Goal: Information Seeking & Learning: Check status

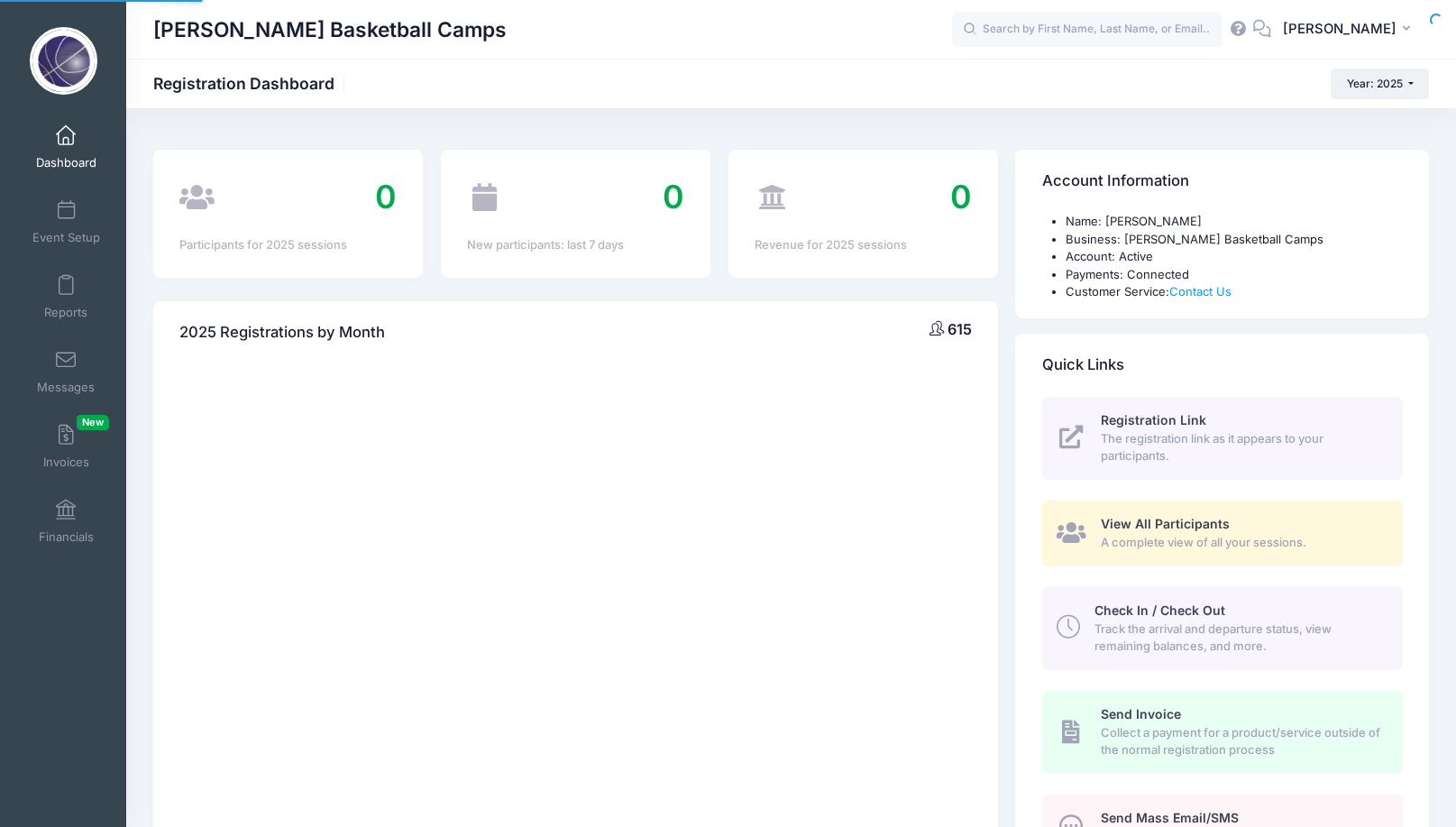
select select
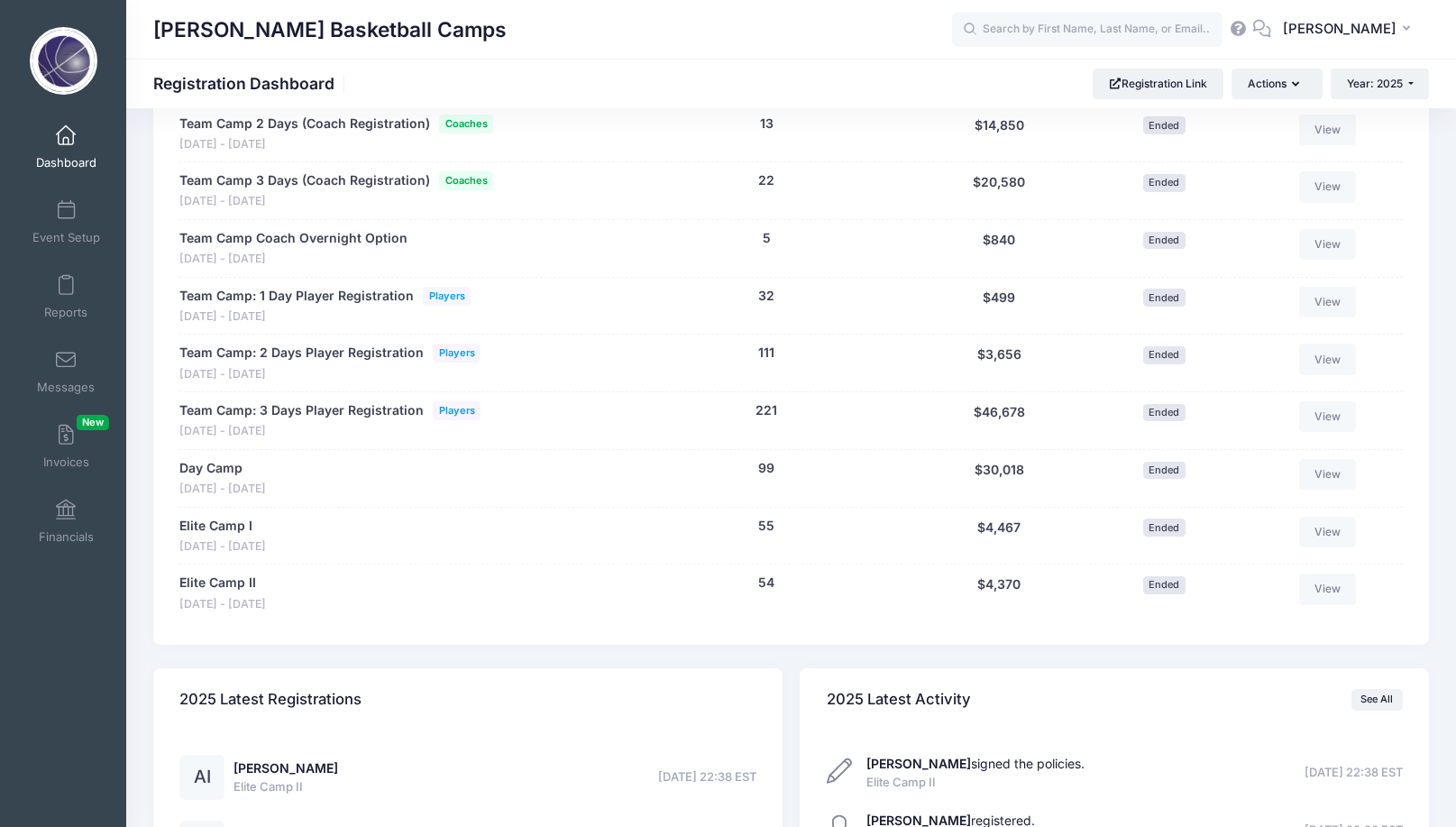
scroll to position [848, 0]
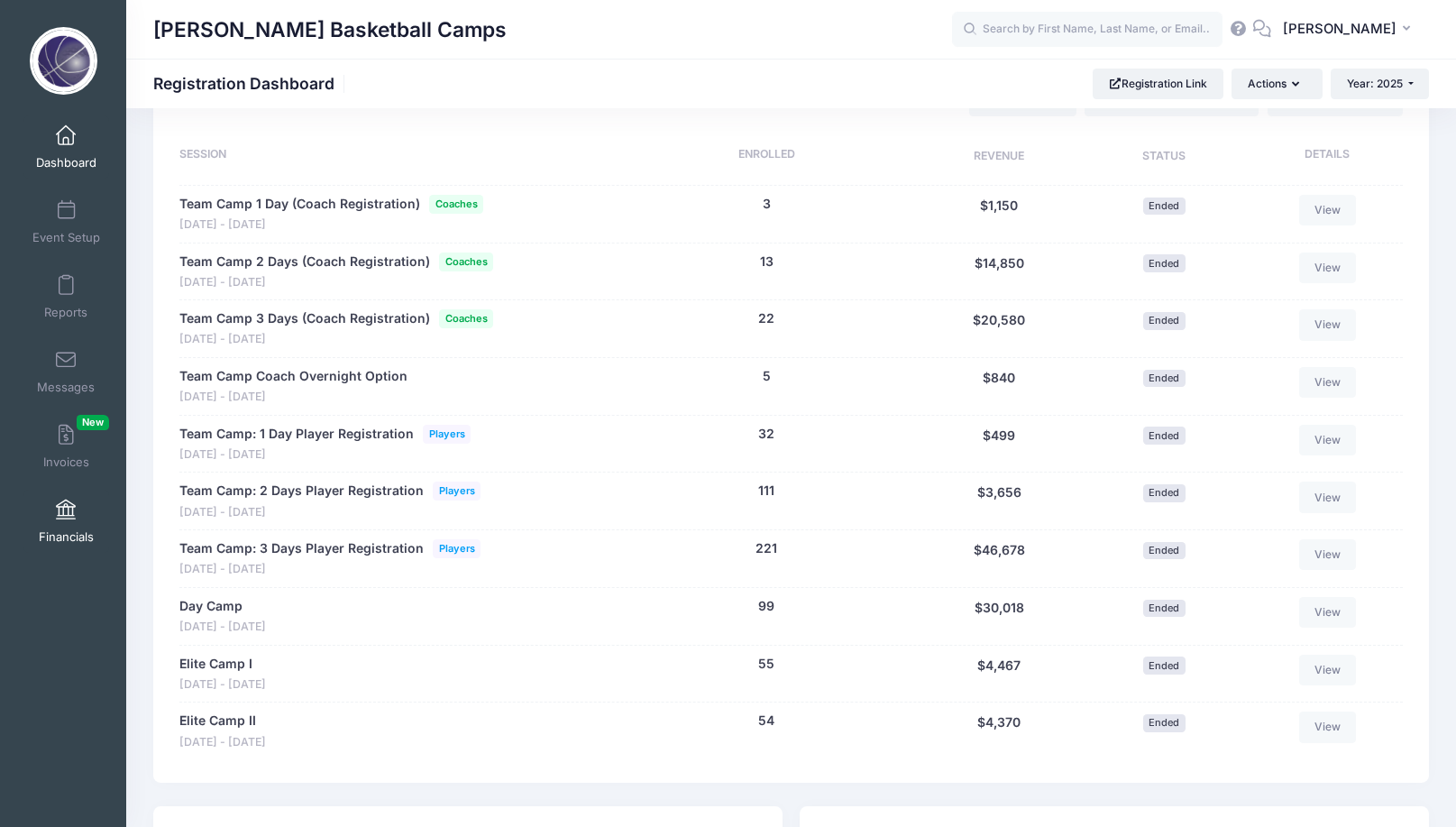
click at [61, 522] on link "Financials" at bounding box center [66, 521] width 85 height 63
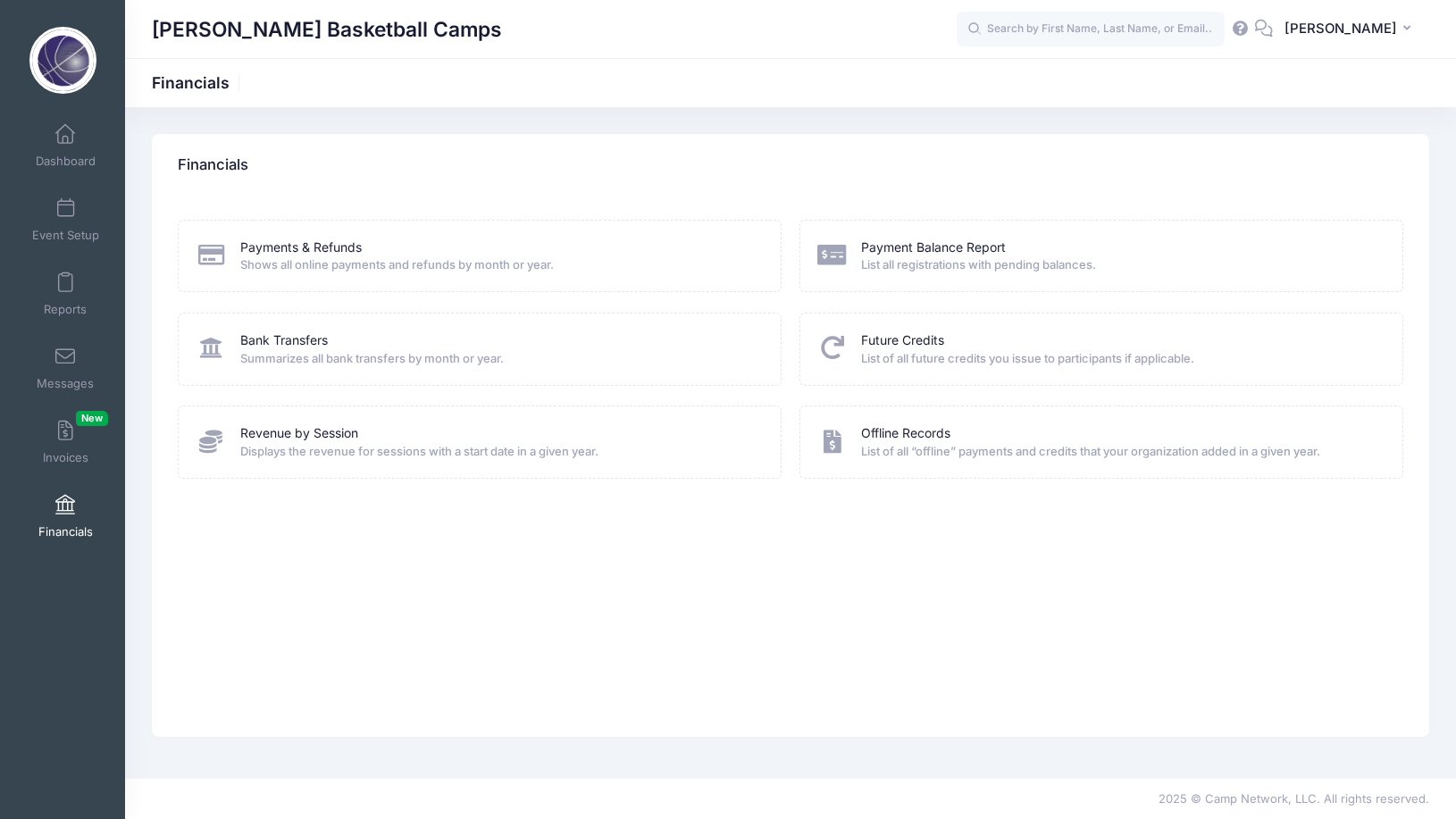
click at [311, 446] on span "Displays the revenue for sessions with a start date in a given year." at bounding box center [499, 452] width 518 height 18
click at [299, 424] on link "Revenue by Session" at bounding box center [299, 434] width 118 height 19
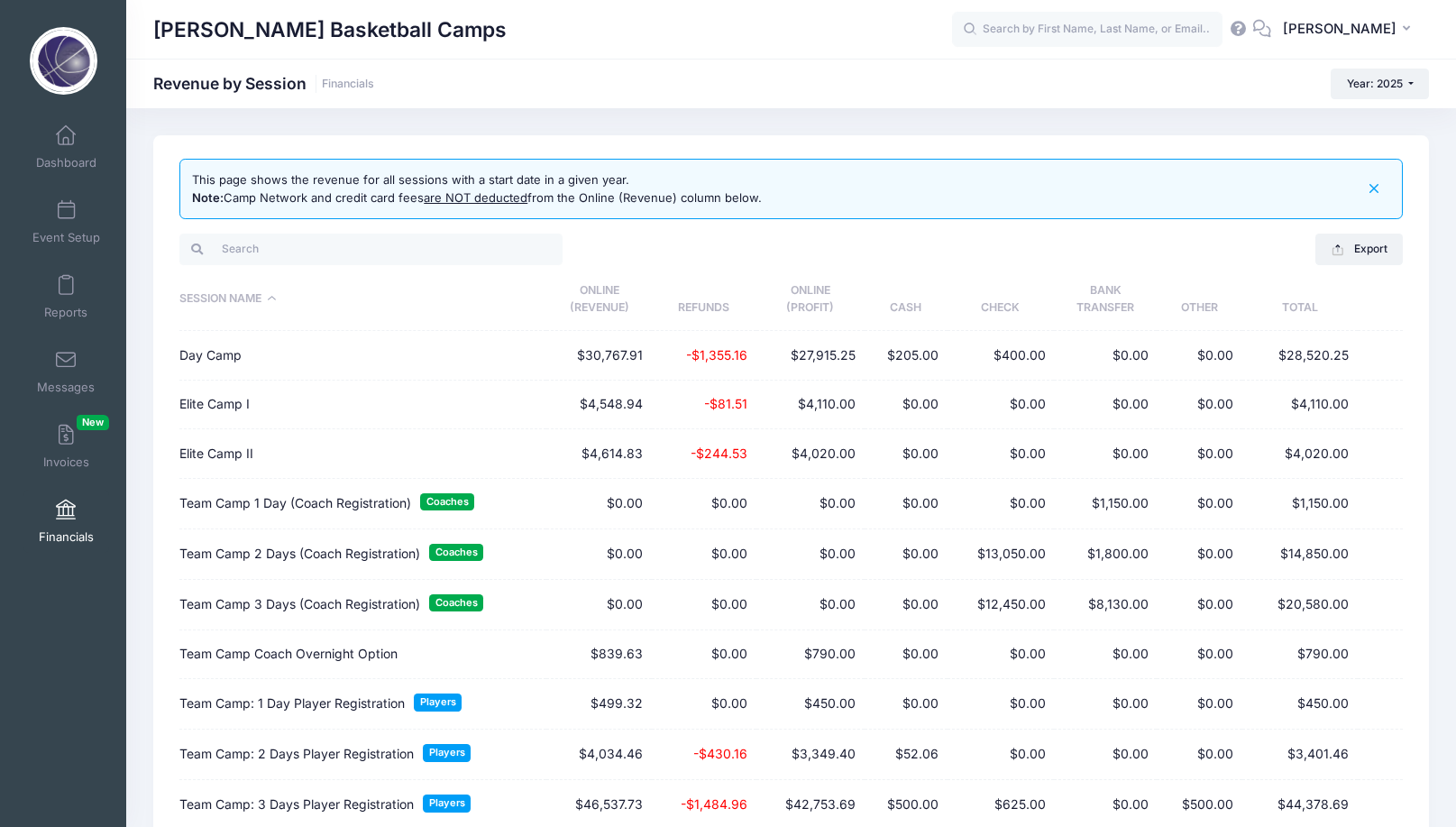
scroll to position [108, 0]
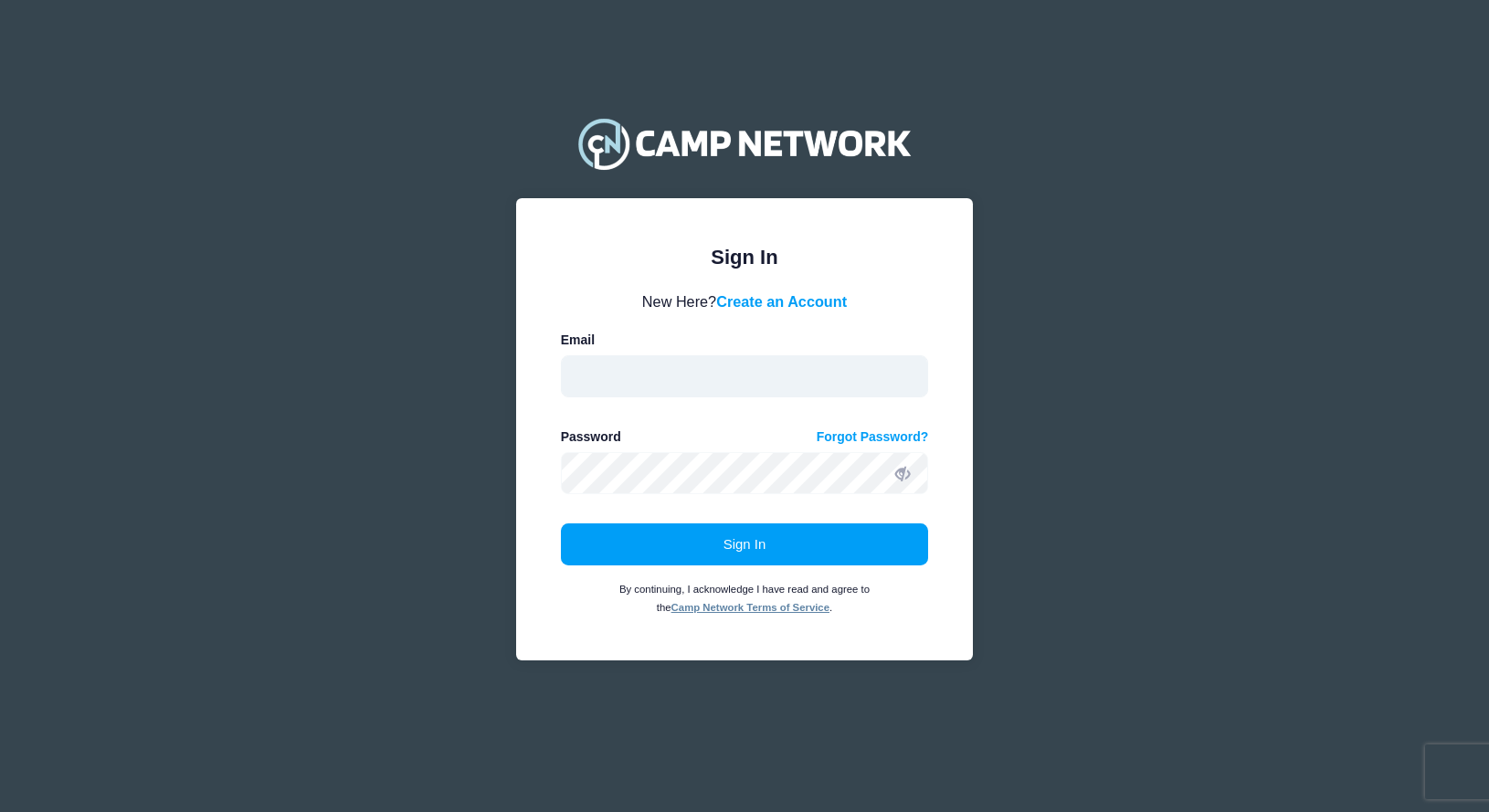
type input "[EMAIL_ADDRESS][DOMAIN_NAME]"
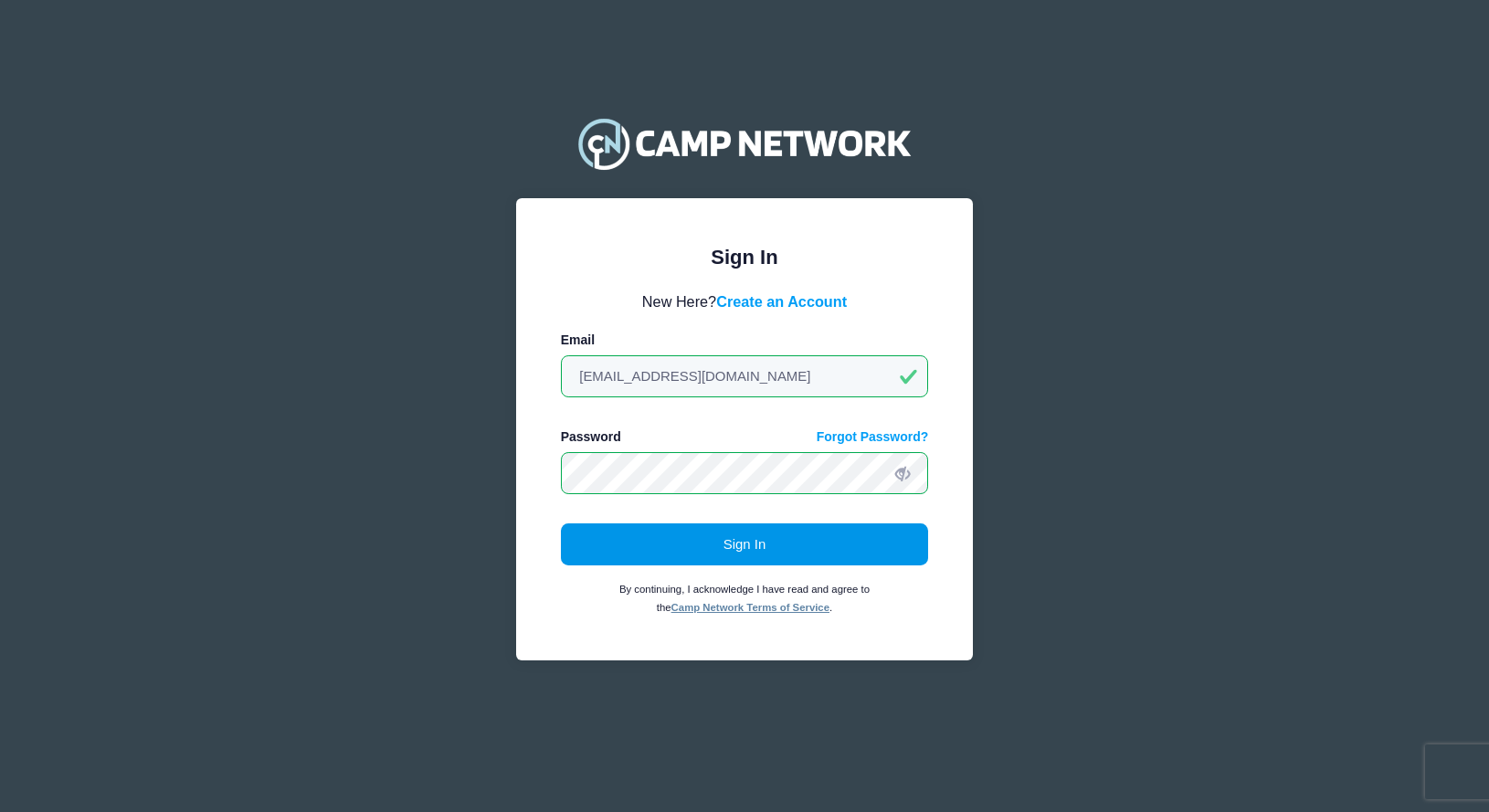
click at [699, 554] on button "Sign In" at bounding box center [744, 544] width 368 height 42
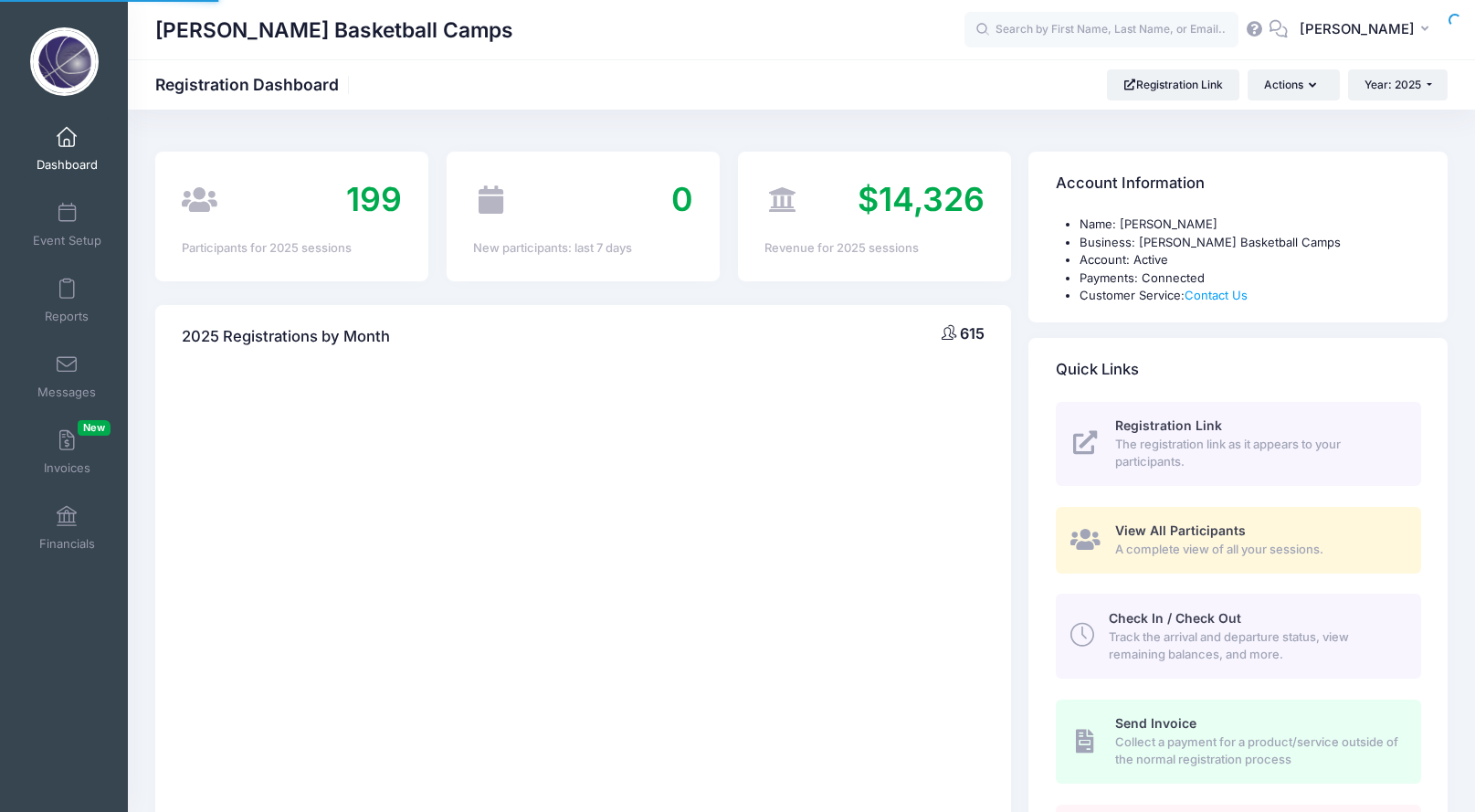
select select
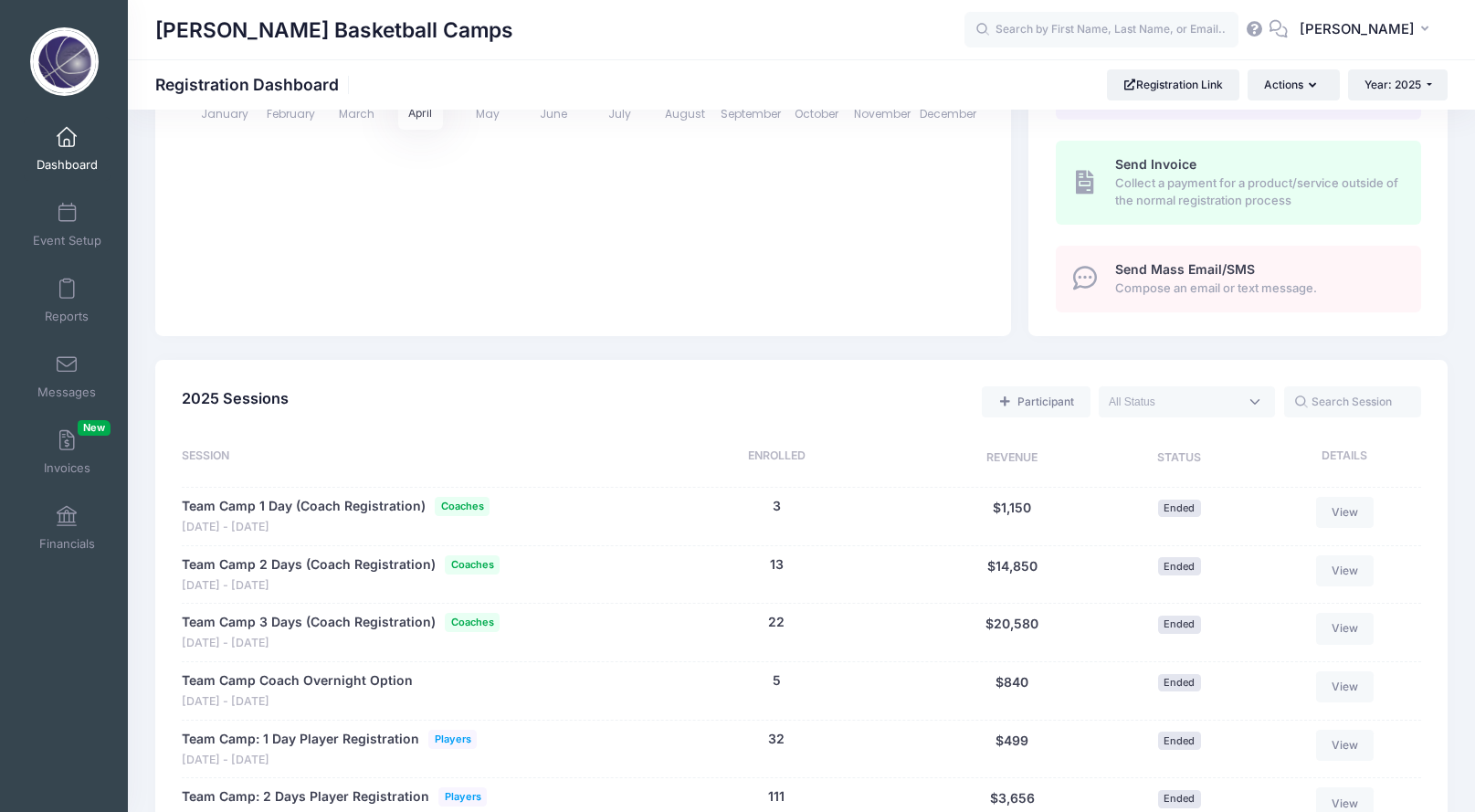
scroll to position [789, 0]
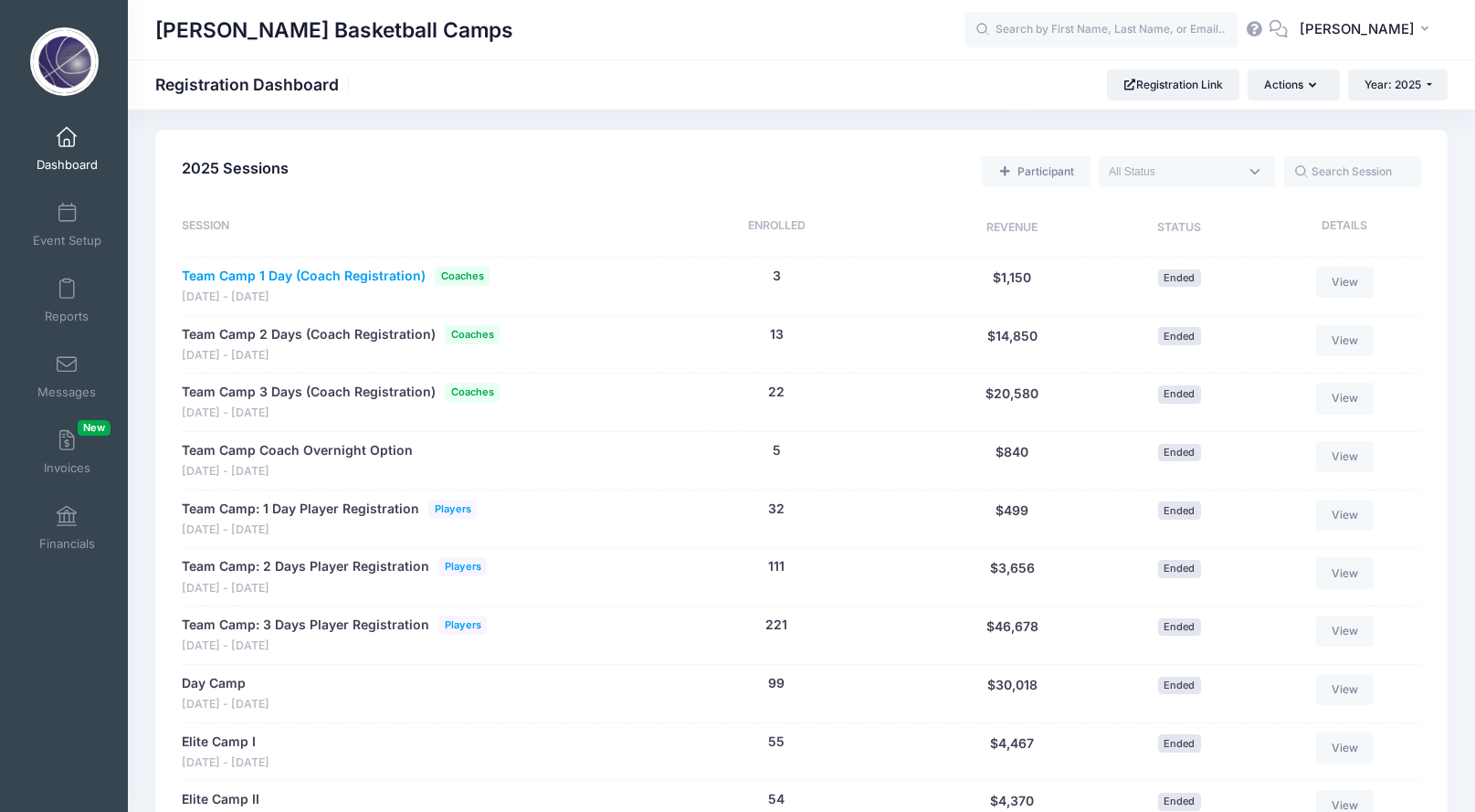
click at [330, 267] on link "Team Camp 1 Day (Coach Registration)" at bounding box center [304, 276] width 244 height 20
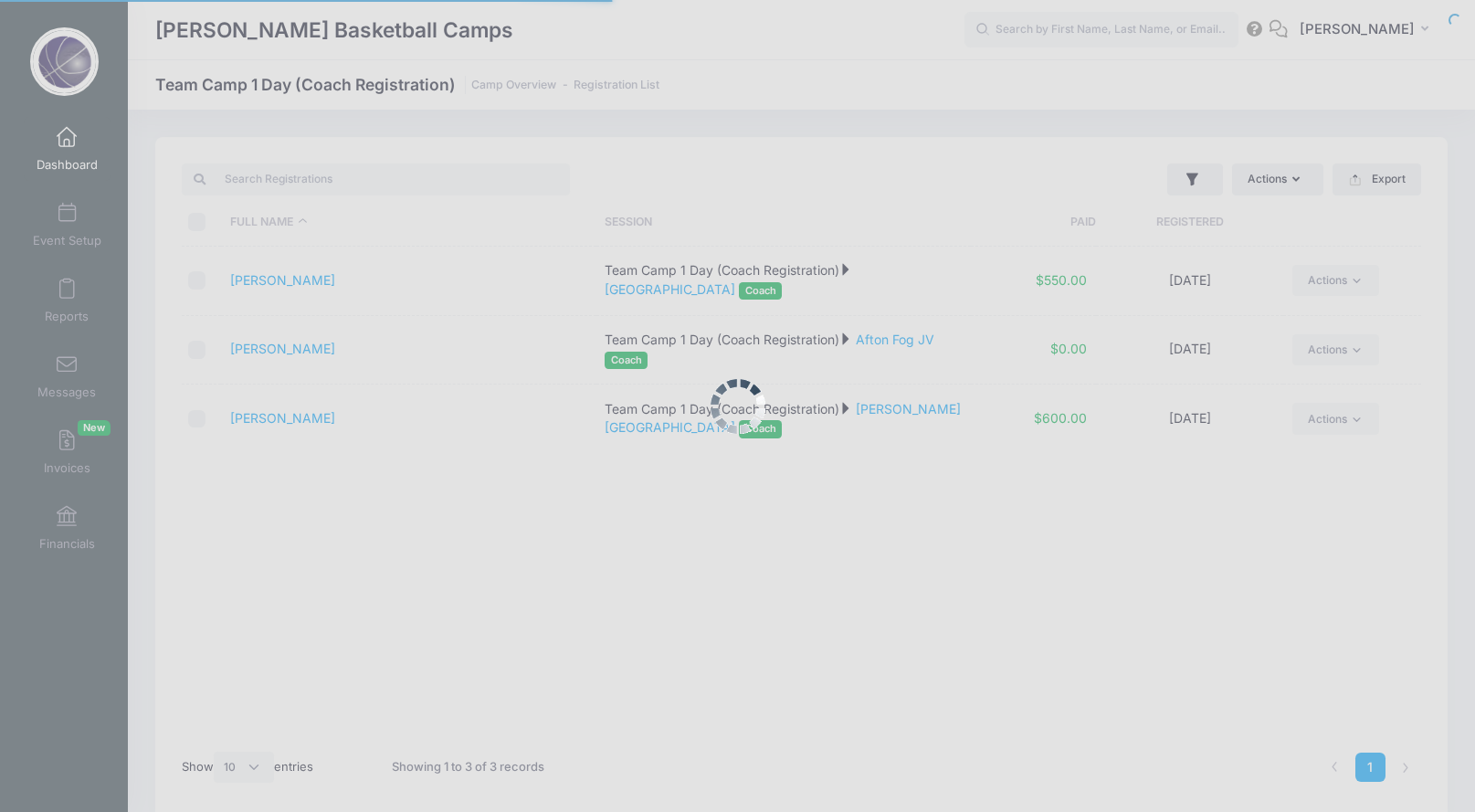
select select "10"
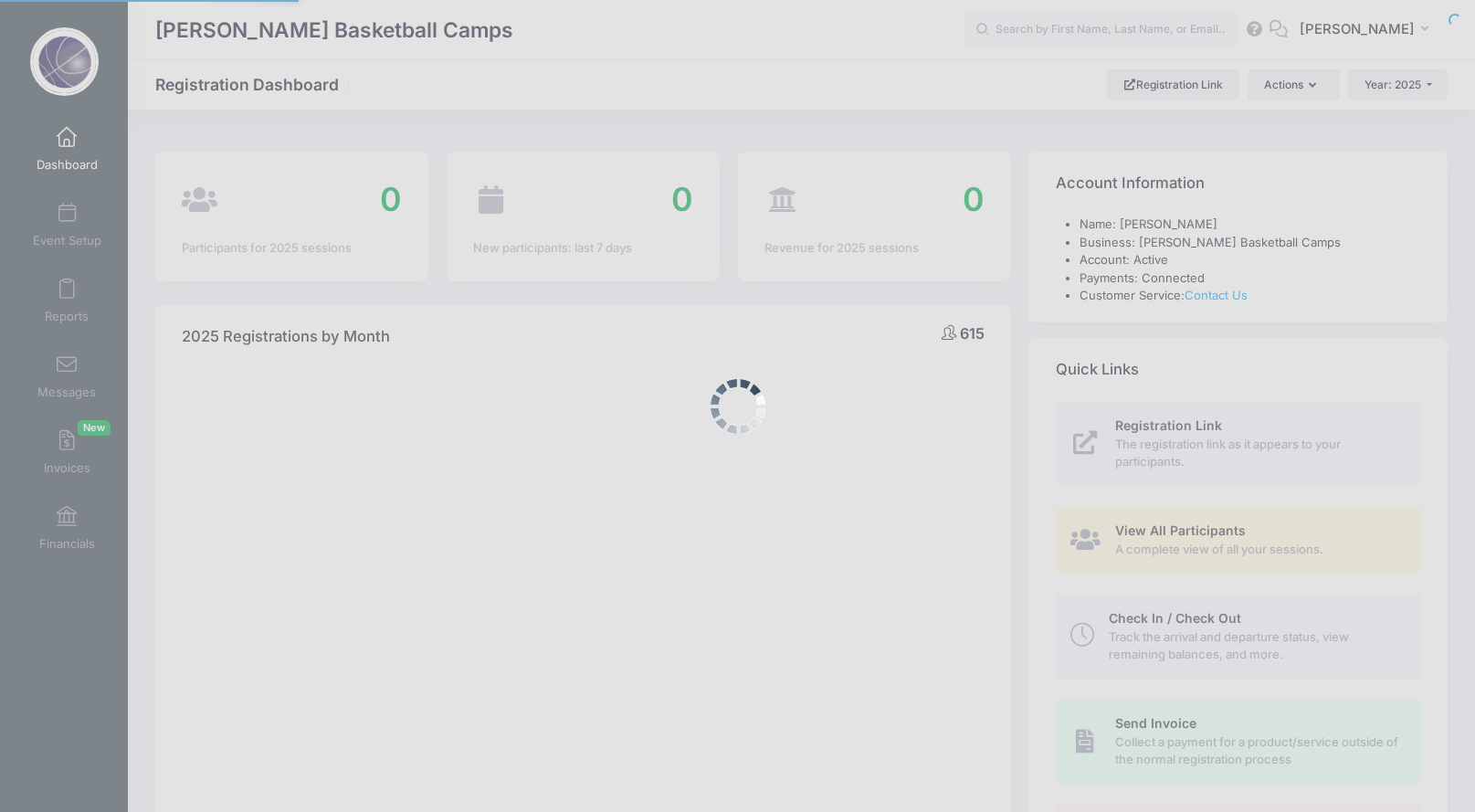
select select
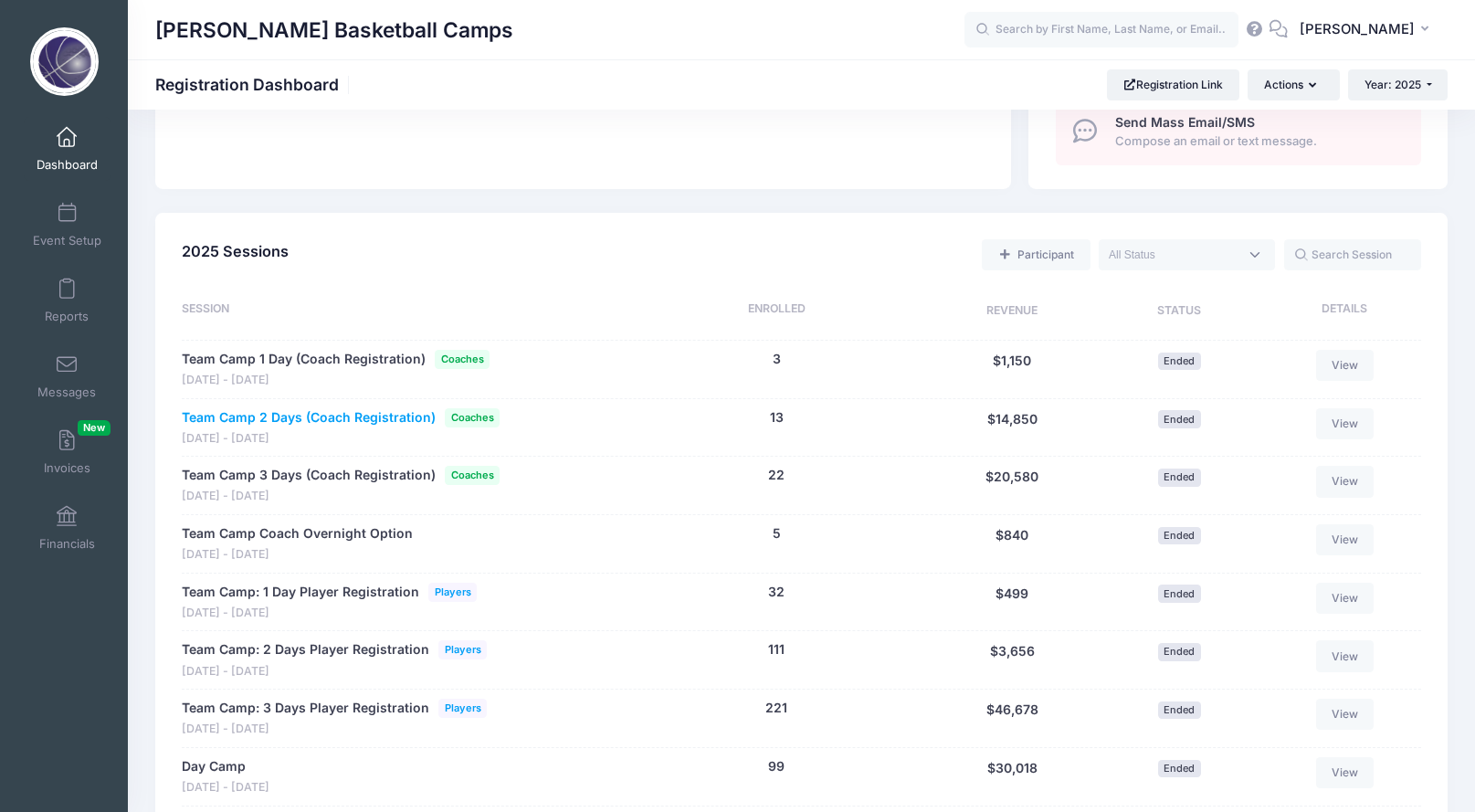
click at [333, 408] on link "Team Camp 2 Days (Coach Registration)" at bounding box center [309, 417] width 254 height 20
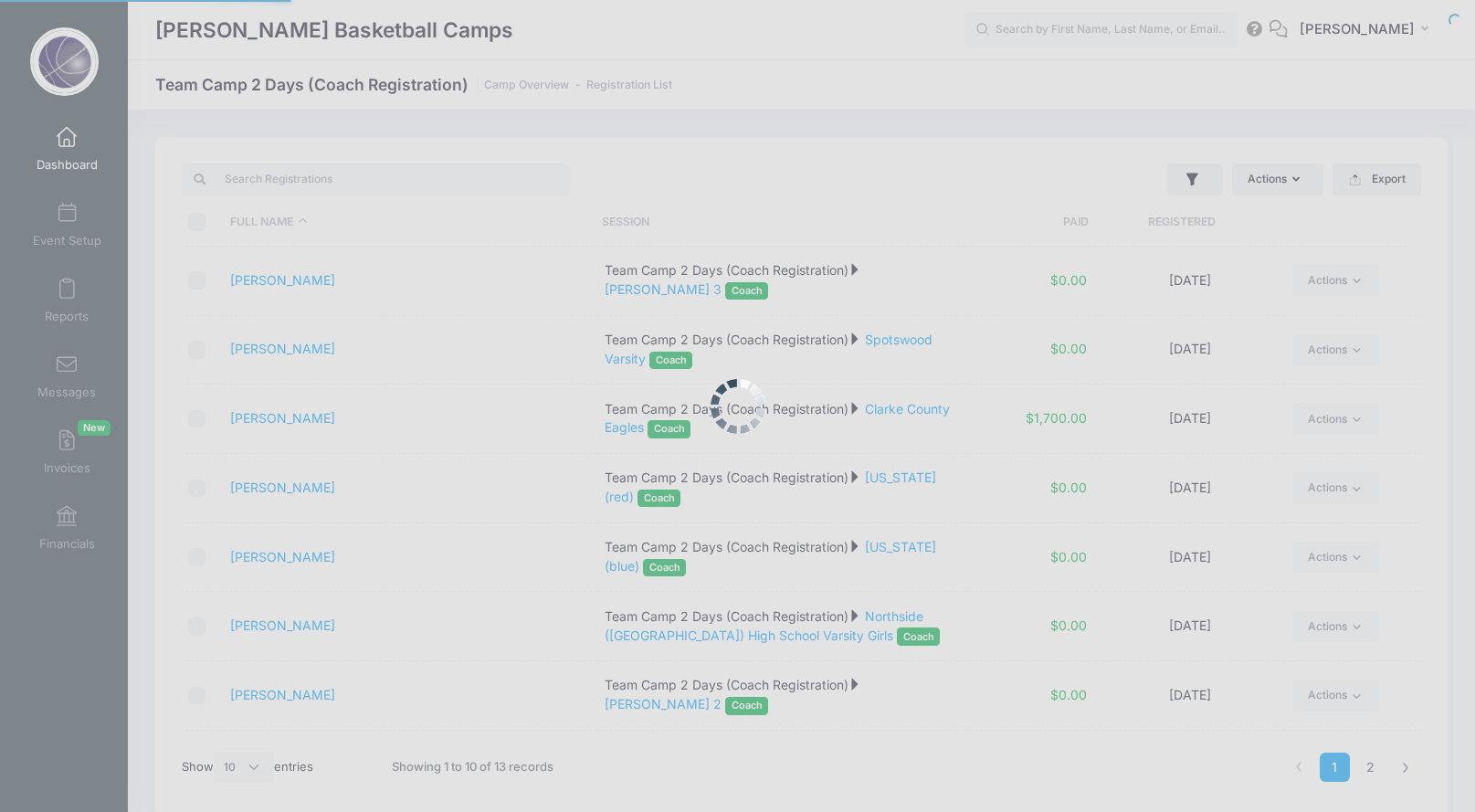
select select "10"
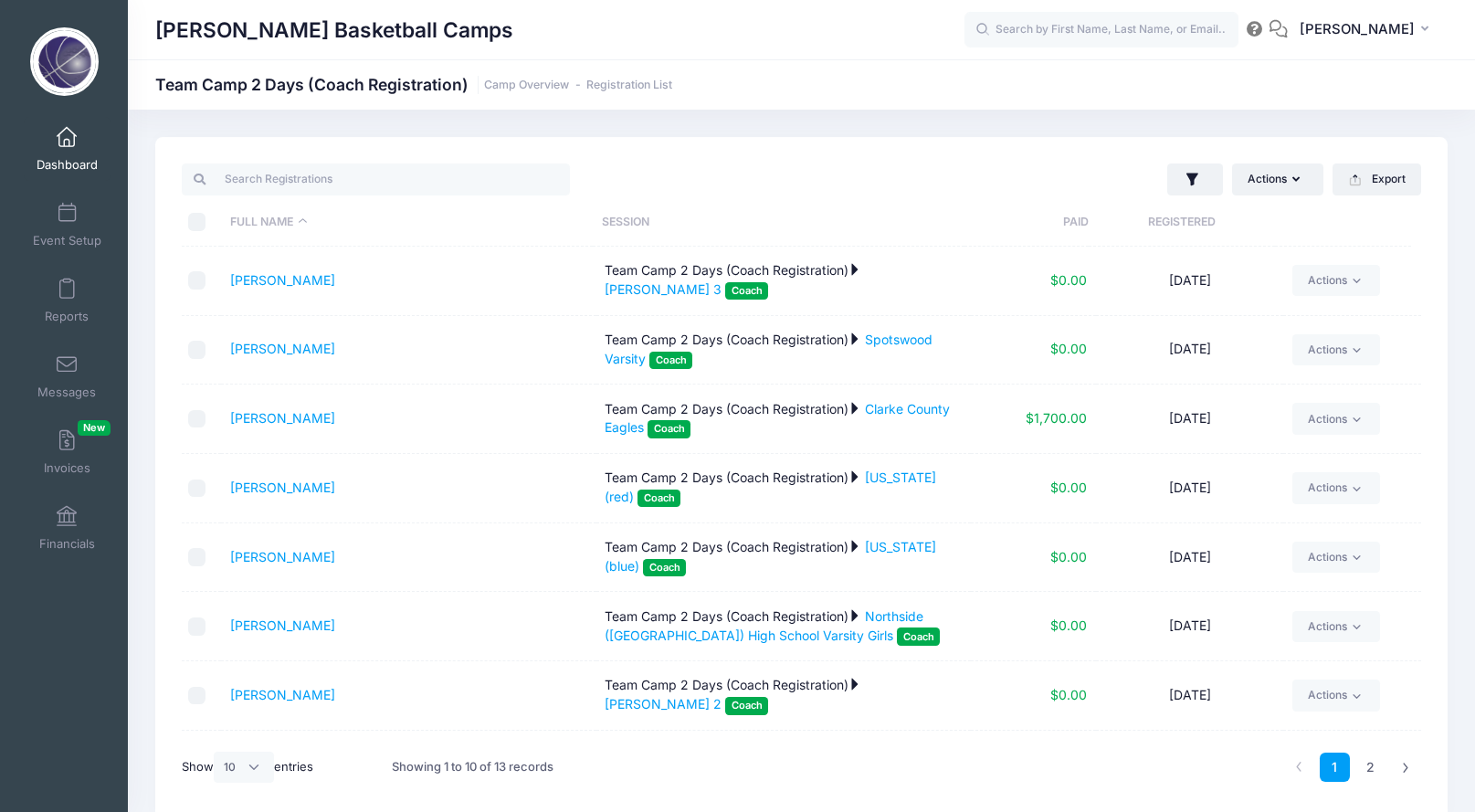
click at [67, 137] on span at bounding box center [67, 138] width 0 height 20
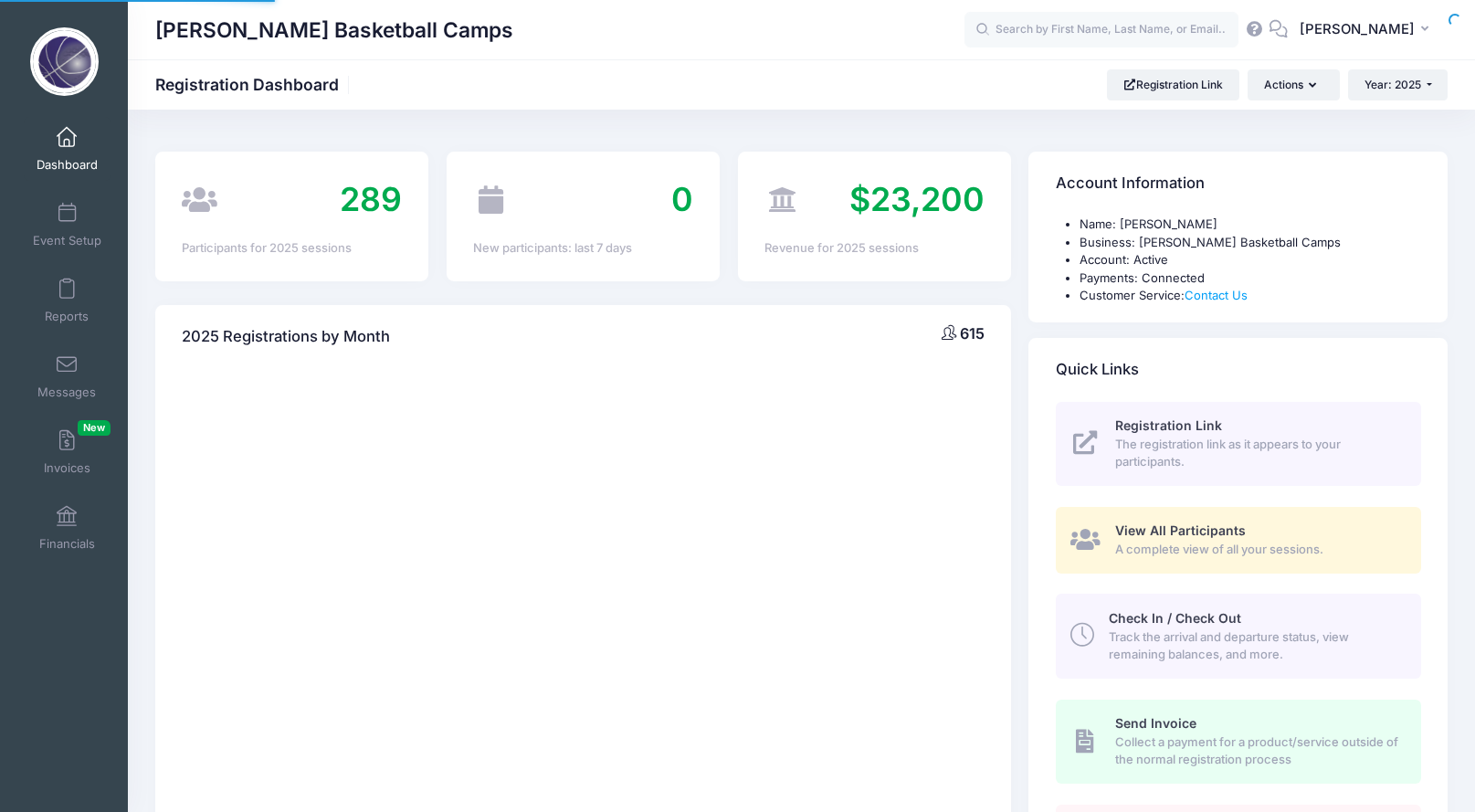
select select
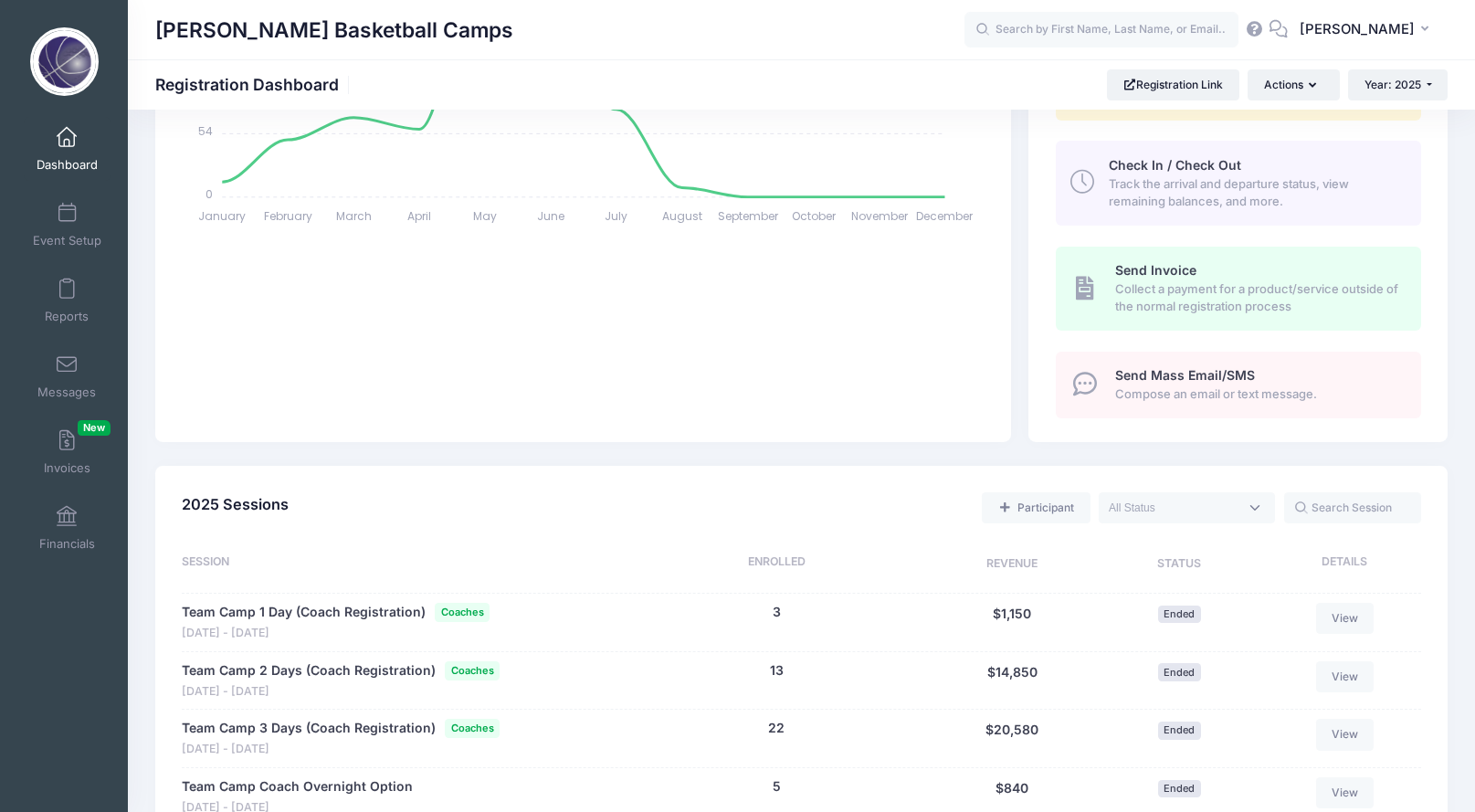
scroll to position [585, 0]
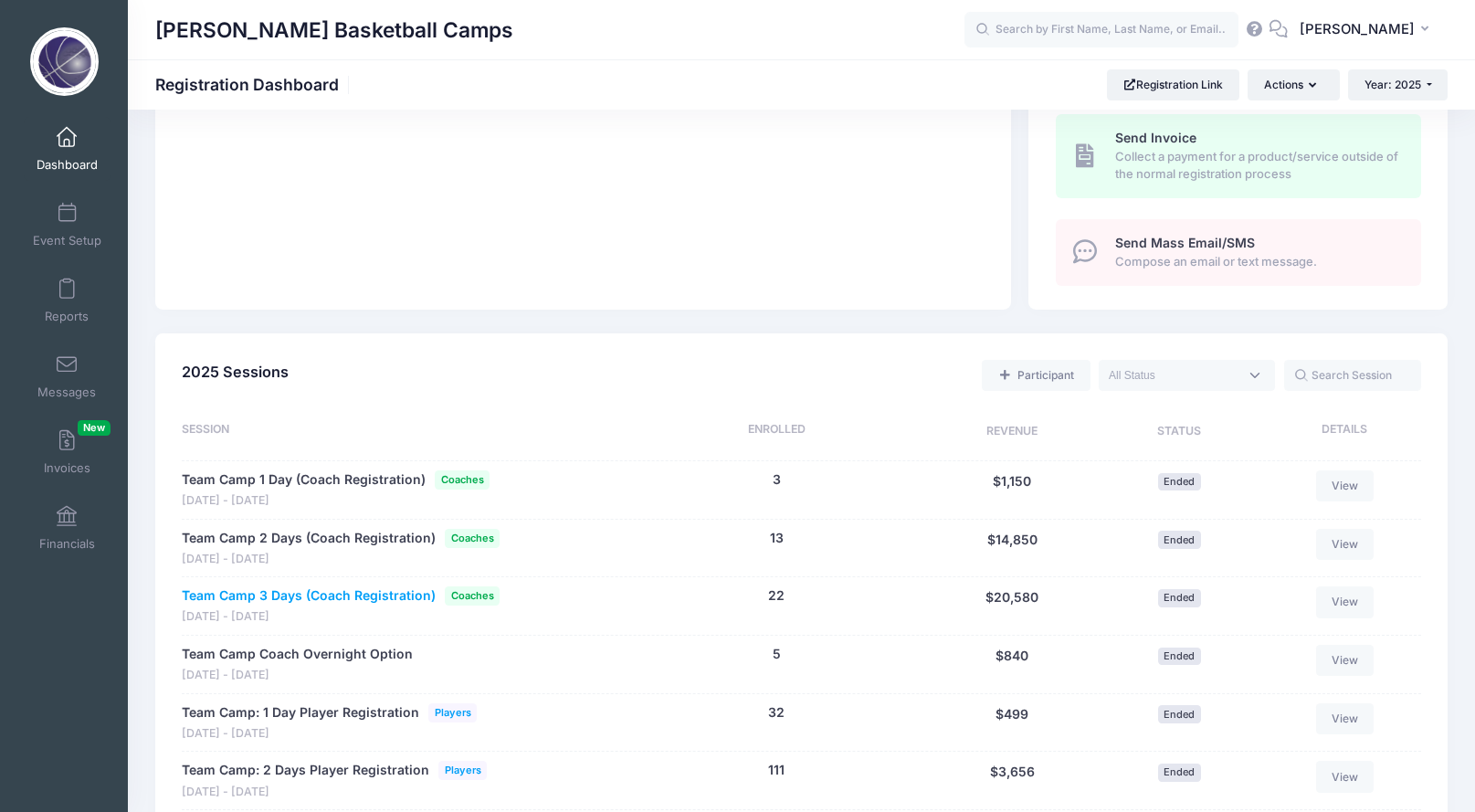
click at [387, 586] on link "Team Camp 3 Days (Coach Registration)" at bounding box center [309, 596] width 254 height 20
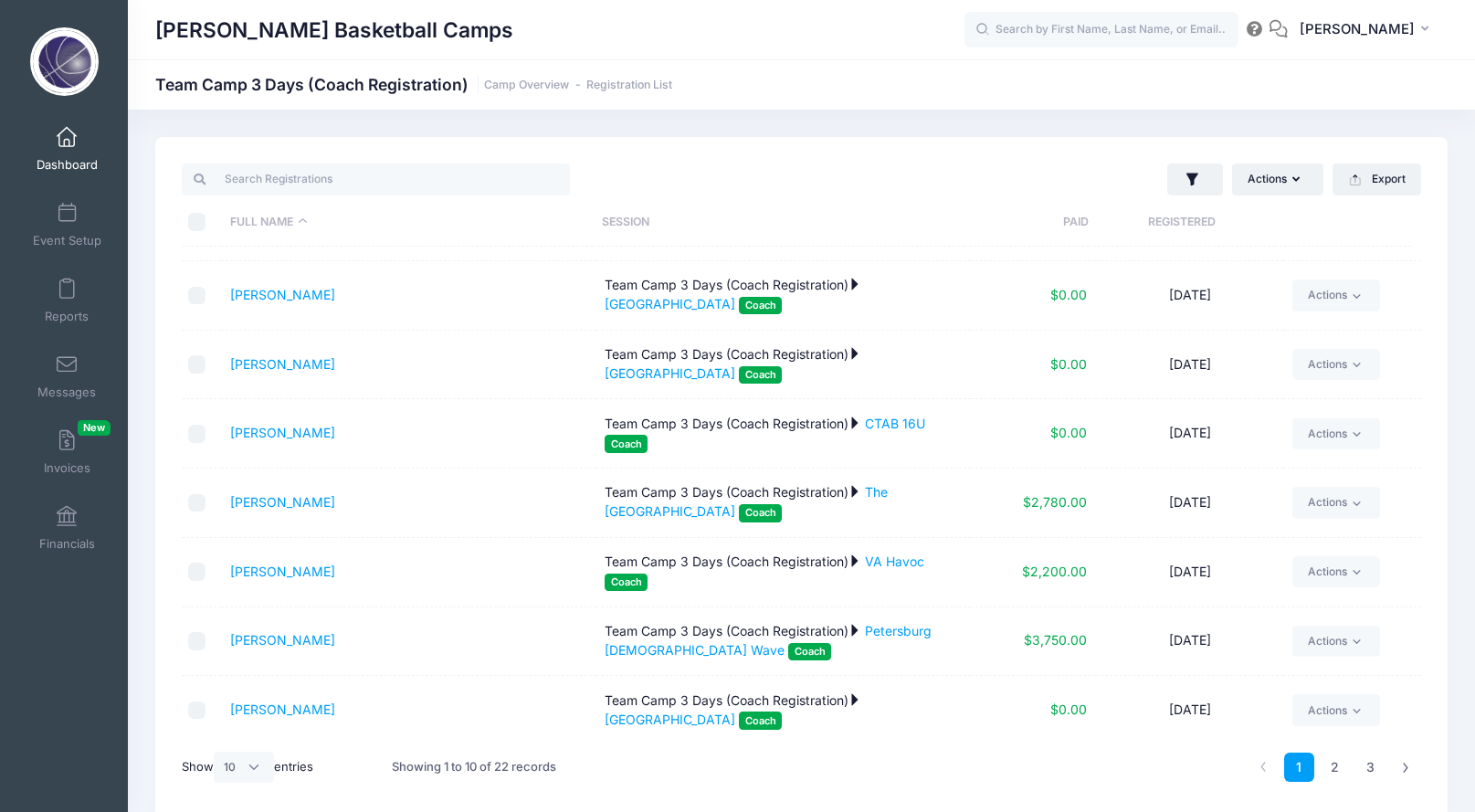
scroll to position [190, 0]
select select "-1"
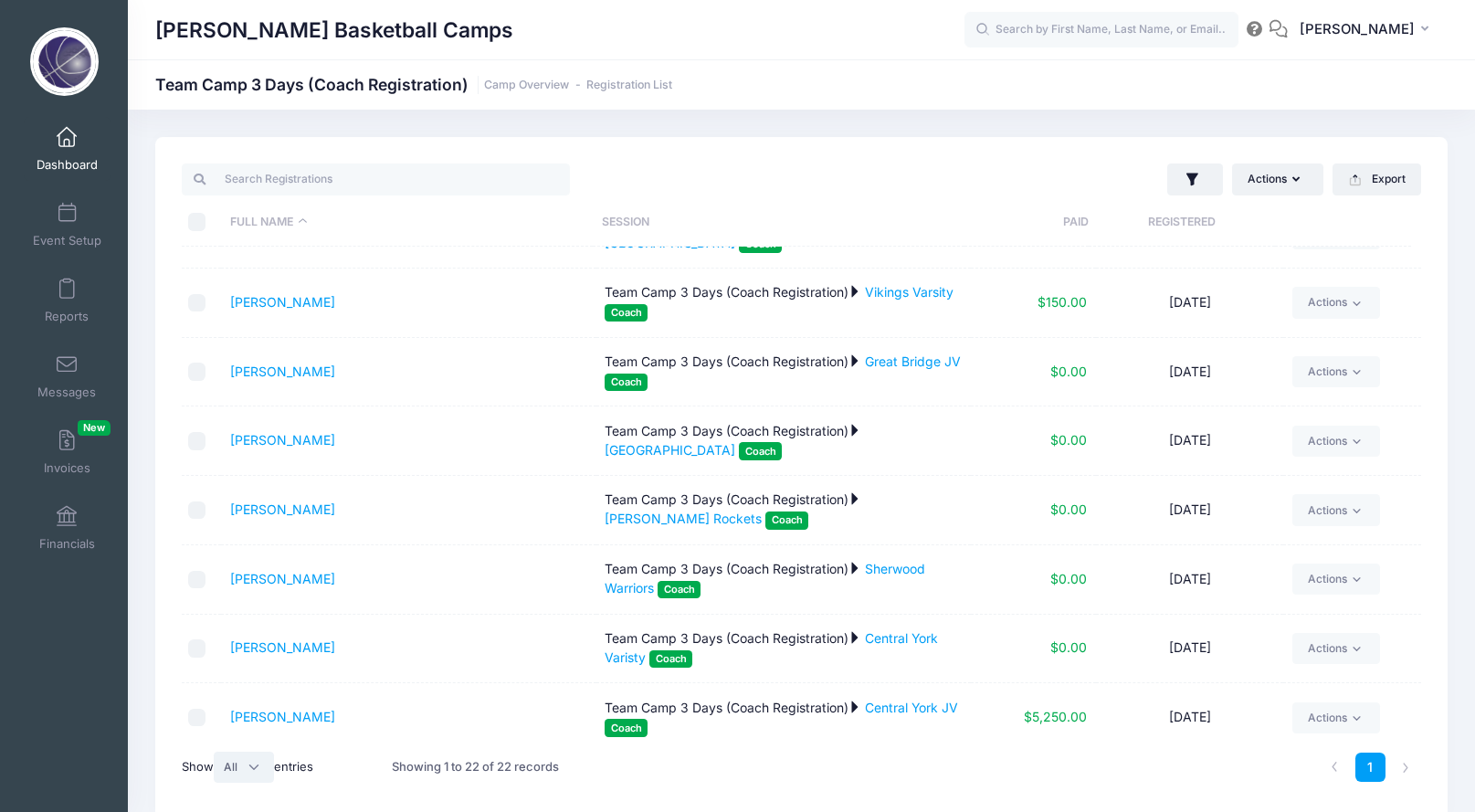
scroll to position [813, 0]
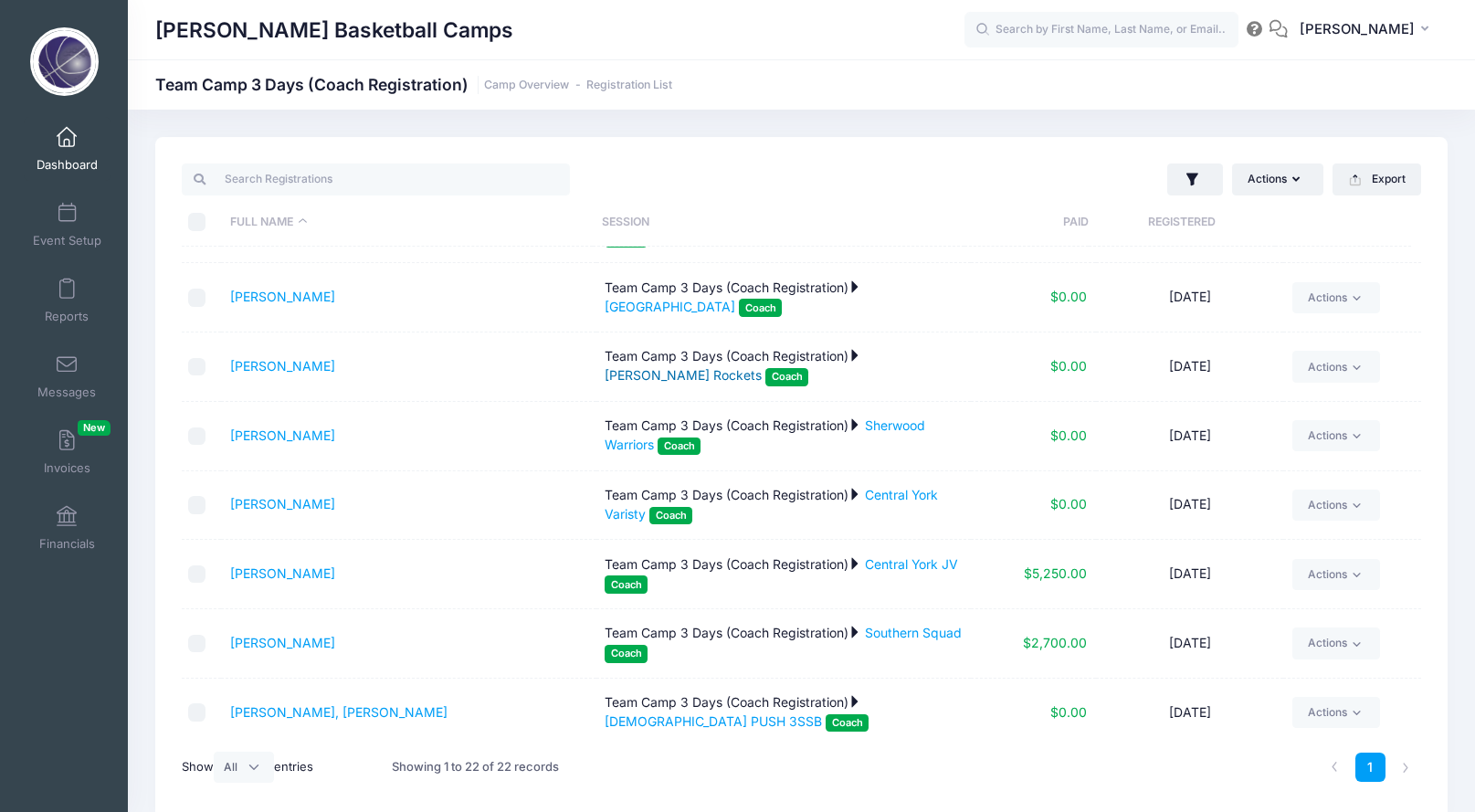
click at [652, 367] on link "[PERSON_NAME] Rockets" at bounding box center [683, 374] width 157 height 16
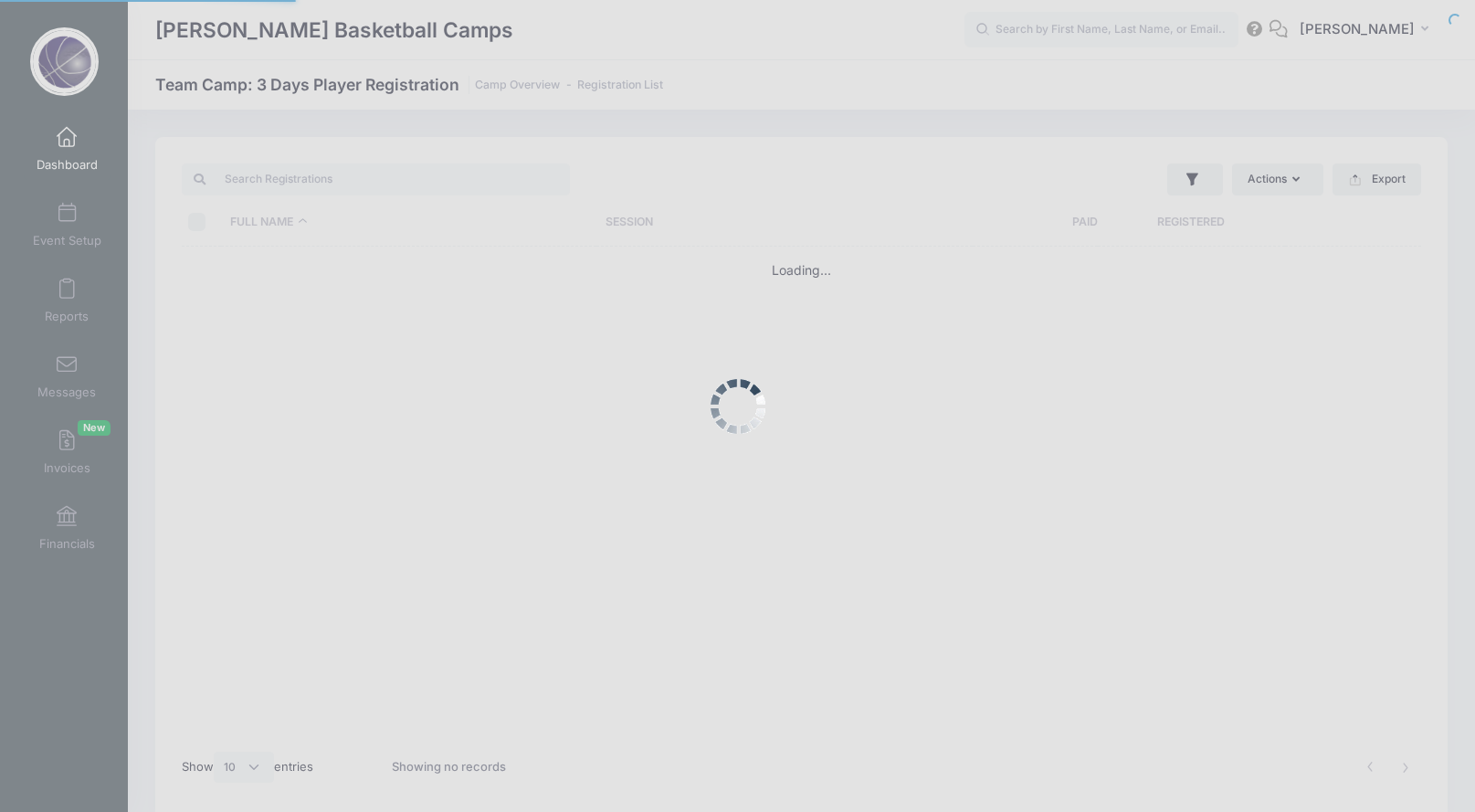
select select "10"
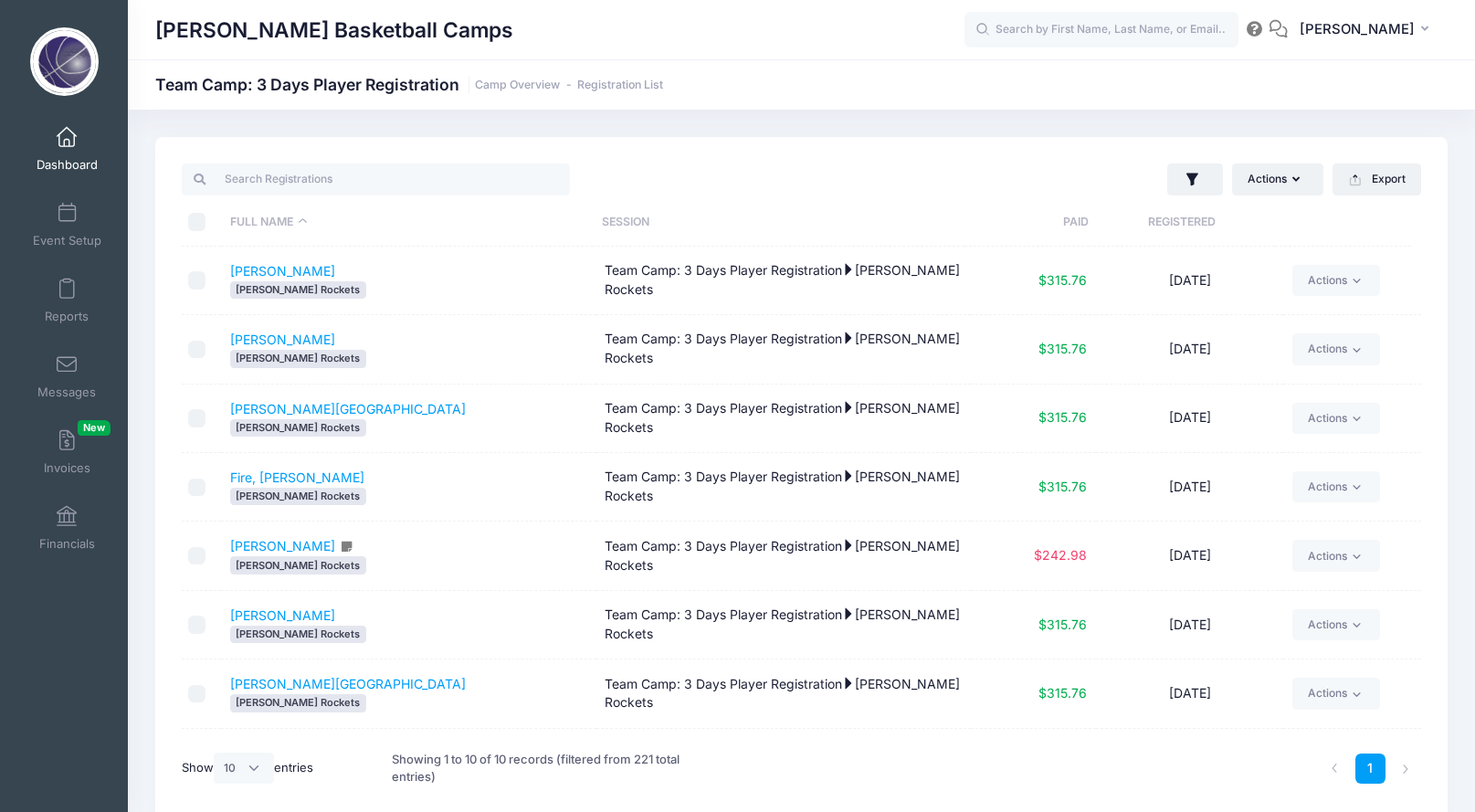
click at [1080, 218] on th "Paid" at bounding box center [1027, 222] width 125 height 48
